Goal: Find specific fact: Find specific fact

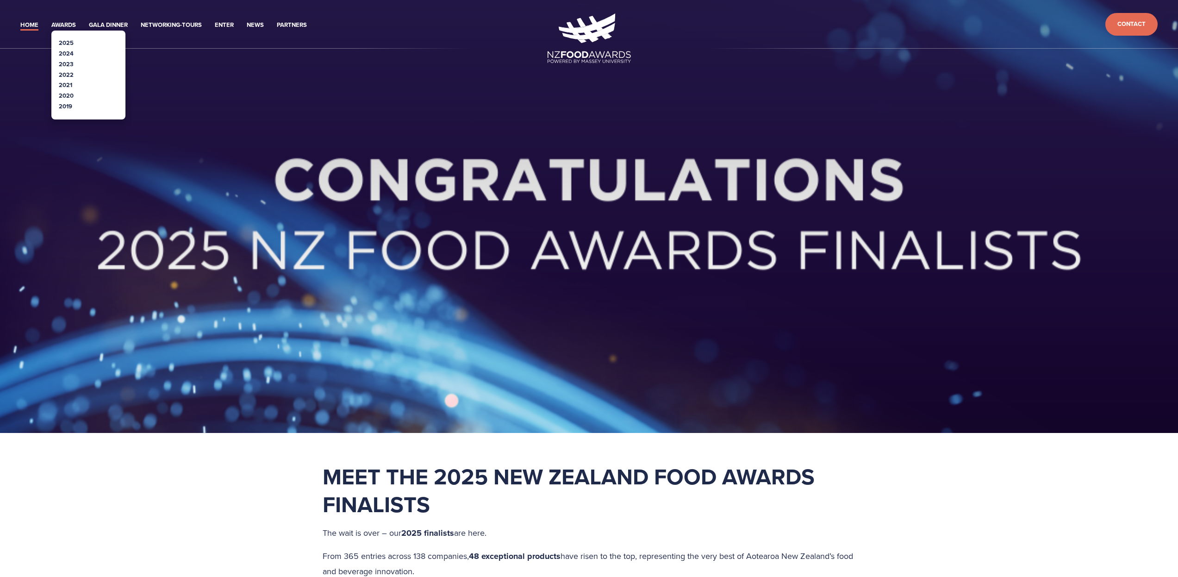
click at [66, 107] on link "2019" at bounding box center [65, 106] width 13 height 9
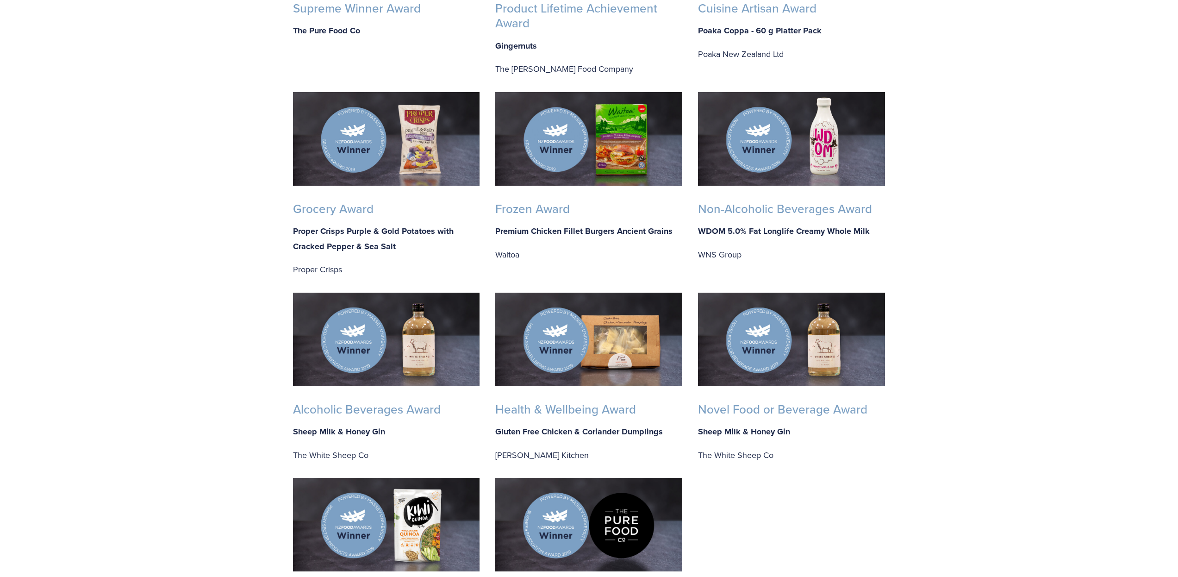
scroll to position [410, 0]
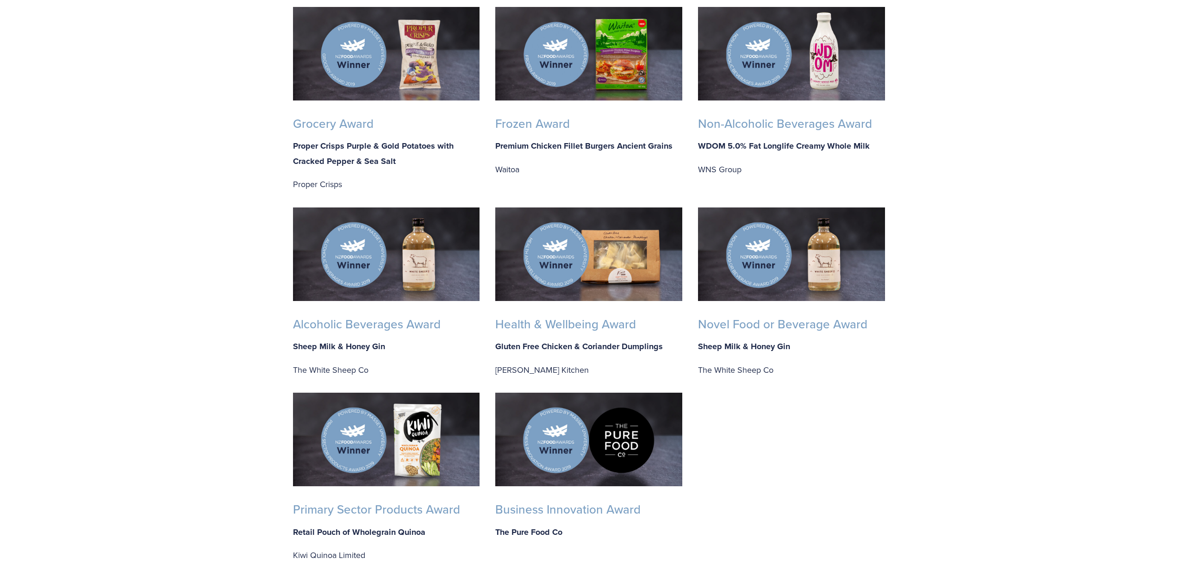
click at [570, 293] on img at bounding box center [588, 253] width 187 height 93
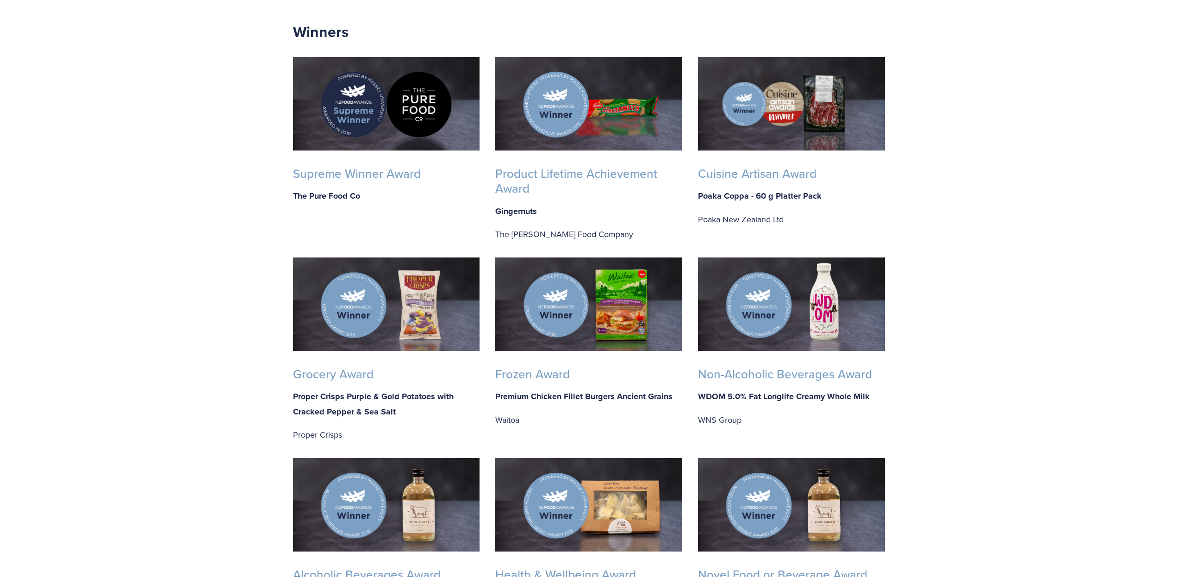
scroll to position [0, 0]
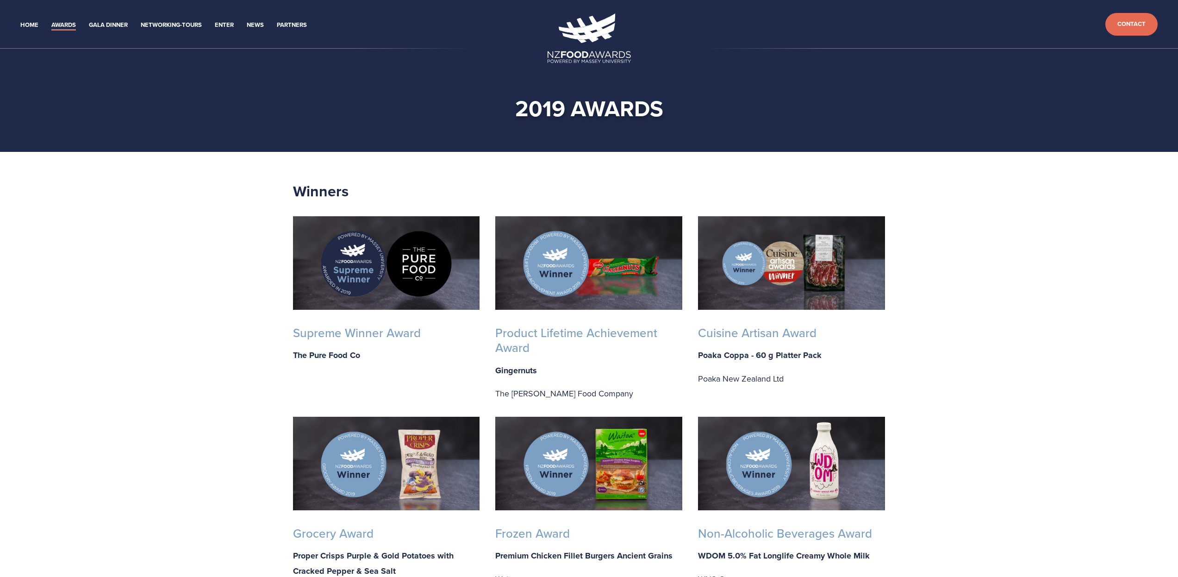
click at [408, 325] on h3 "Supreme Winner Award" at bounding box center [386, 332] width 187 height 15
drag, startPoint x: 295, startPoint y: 358, endPoint x: 357, endPoint y: 358, distance: 62.0
click at [357, 358] on strong "The Pure Food Co" at bounding box center [326, 355] width 67 height 12
drag, startPoint x: 362, startPoint y: 357, endPoint x: 292, endPoint y: 357, distance: 69.9
click at [293, 357] on p "The Pure Food Co" at bounding box center [386, 355] width 187 height 15
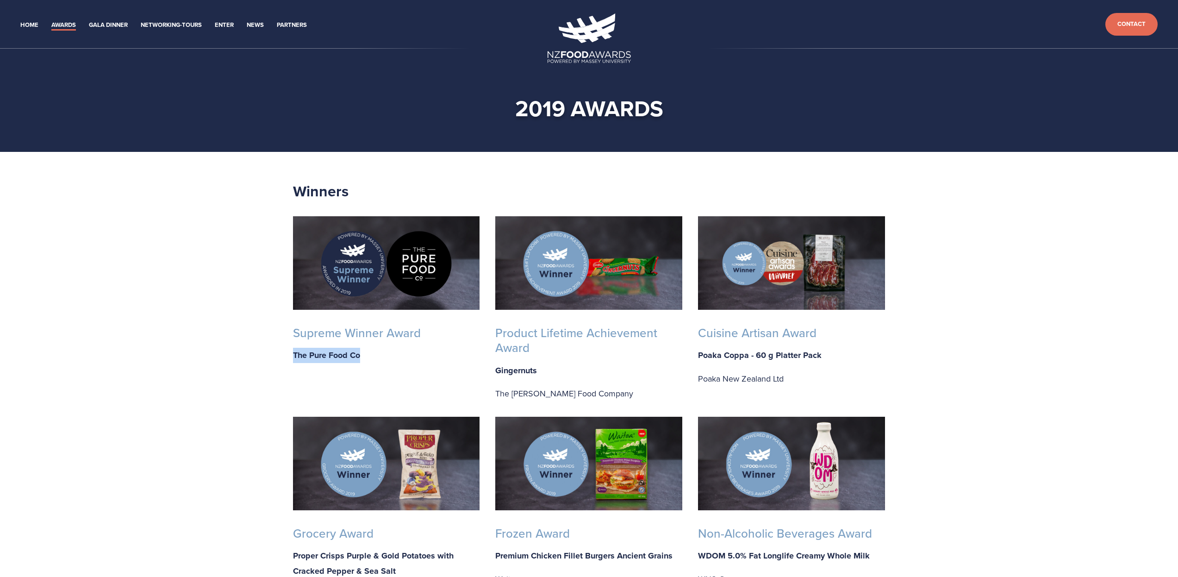
copy strong "The Pure Food Co"
